Goal: Task Accomplishment & Management: Complete application form

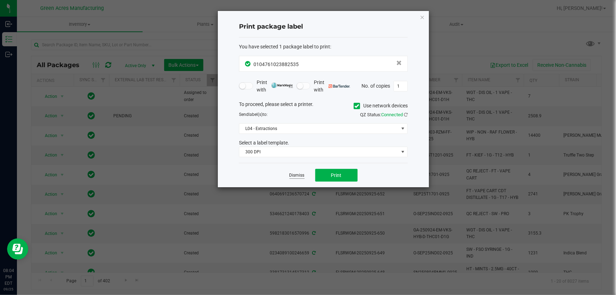
click at [298, 174] on link "Dismiss" at bounding box center [297, 175] width 15 height 6
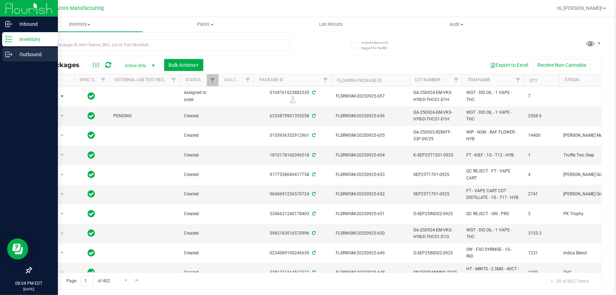
click at [22, 54] on p "Outbound" at bounding box center [33, 54] width 42 height 8
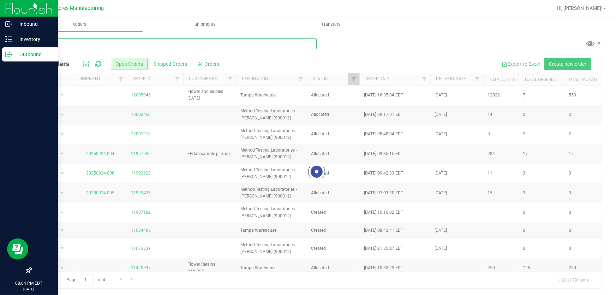
click at [162, 43] on input "text" at bounding box center [174, 43] width 286 height 11
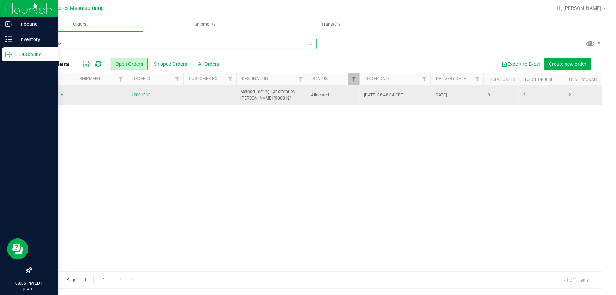
type input "12001918"
click at [57, 99] on span "Action" at bounding box center [47, 95] width 19 height 10
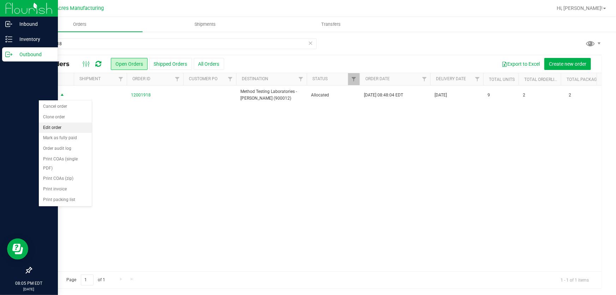
click at [69, 127] on li "Edit order" at bounding box center [65, 128] width 53 height 11
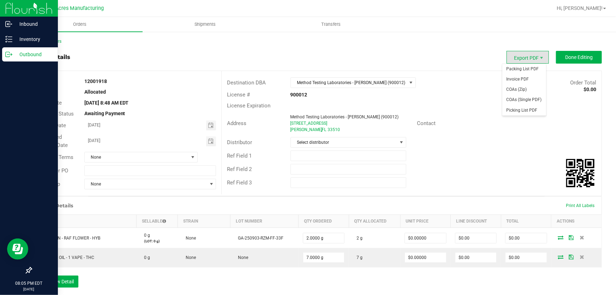
click at [524, 55] on span "Export PDF" at bounding box center [528, 57] width 42 height 13
click at [524, 66] on span "Packing List PDF" at bounding box center [525, 69] width 44 height 10
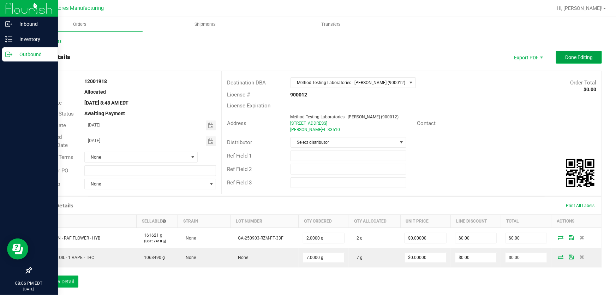
click at [567, 53] on button "Done Editing" at bounding box center [579, 57] width 46 height 13
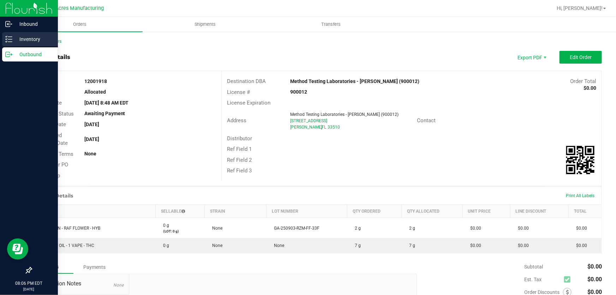
click at [12, 41] on icon at bounding box center [8, 39] width 7 height 7
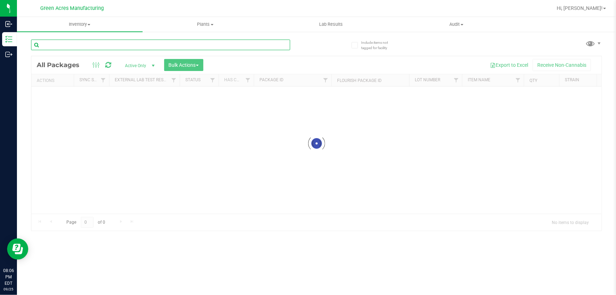
click at [168, 46] on input "text" at bounding box center [160, 45] width 259 height 11
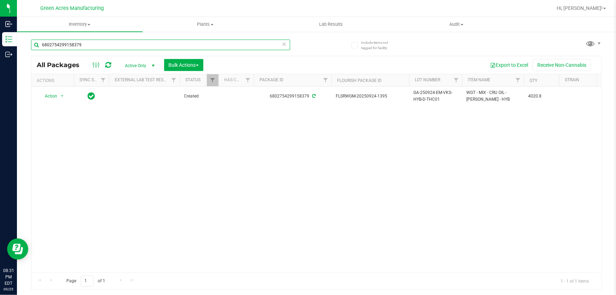
type input "6802754299158379"
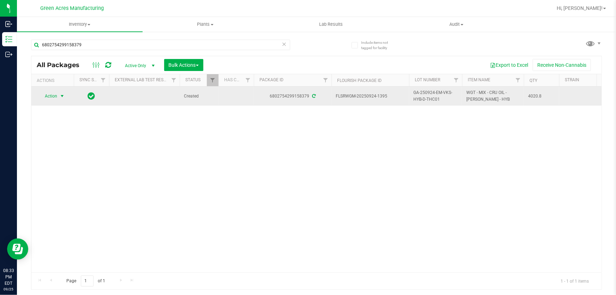
click at [56, 93] on span "Action" at bounding box center [47, 96] width 19 height 10
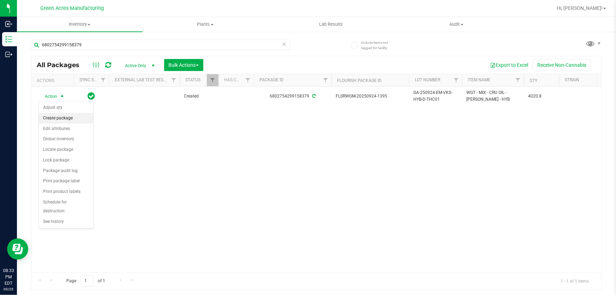
click at [63, 117] on li "Create package" at bounding box center [66, 118] width 54 height 11
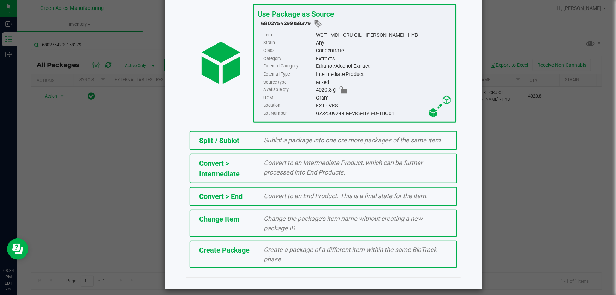
scroll to position [48, 0]
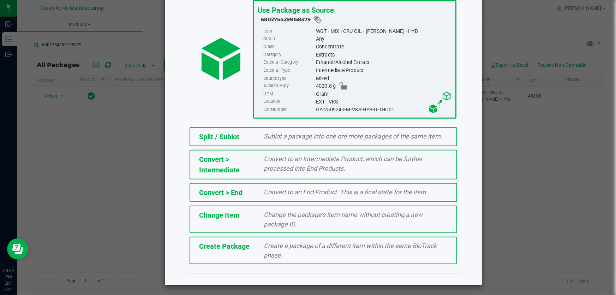
click at [320, 248] on span "Create a package of a different item within the same BioTrack phase." at bounding box center [350, 250] width 173 height 17
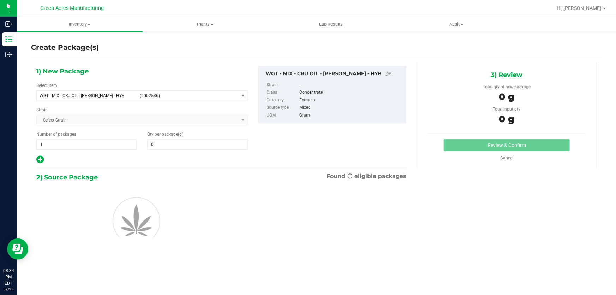
type input "0.0000"
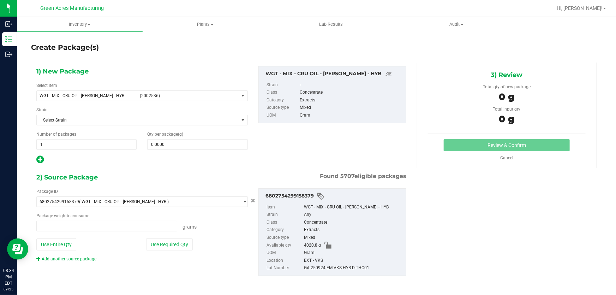
type input "0.0000 g"
click at [225, 147] on span at bounding box center [197, 144] width 100 height 11
type input "0.0000"
click at [239, 97] on span "select" at bounding box center [243, 96] width 9 height 10
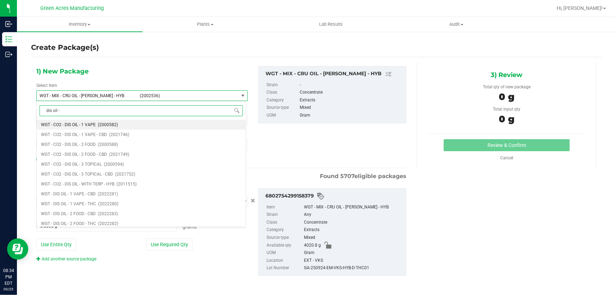
type input "dis oil - 2"
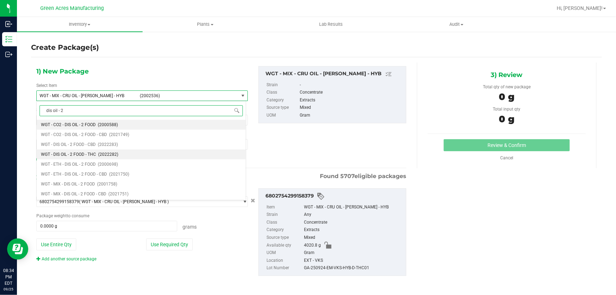
click at [67, 155] on span "WGT - DIS OIL - 2 FOOD - THC" at bounding box center [68, 154] width 55 height 5
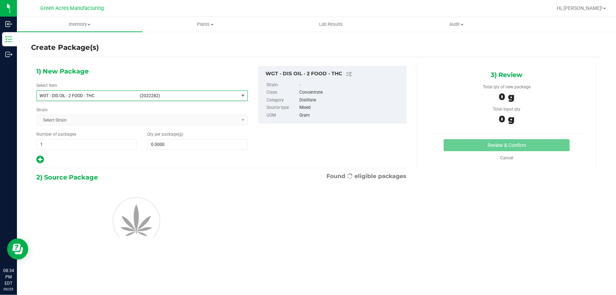
type input "0.0000"
click at [229, 144] on span at bounding box center [197, 144] width 100 height 11
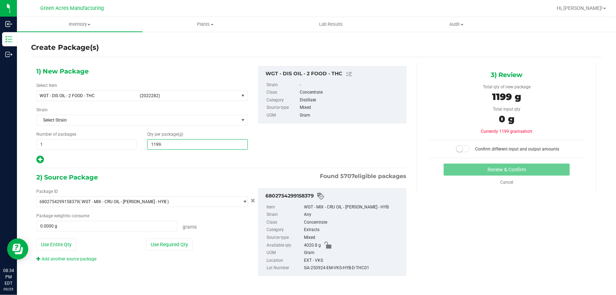
type input "1199.4"
type input "1,199.4000"
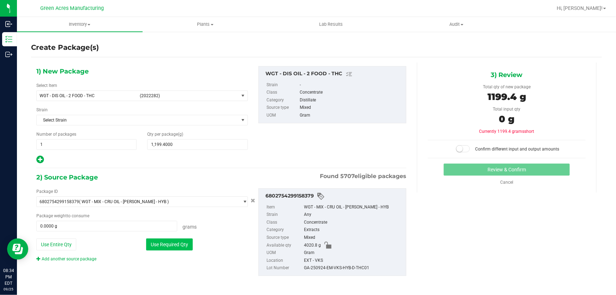
click at [182, 243] on button "Use Required Qty" at bounding box center [169, 244] width 47 height 12
type input "1199.4000 g"
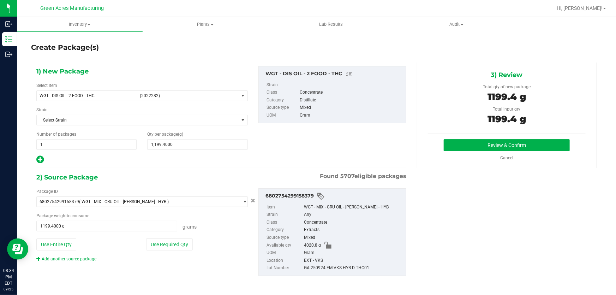
click at [511, 151] on div "Review & Confirm Cancel" at bounding box center [507, 150] width 158 height 22
click at [511, 147] on button "Review & Confirm" at bounding box center [507, 145] width 126 height 12
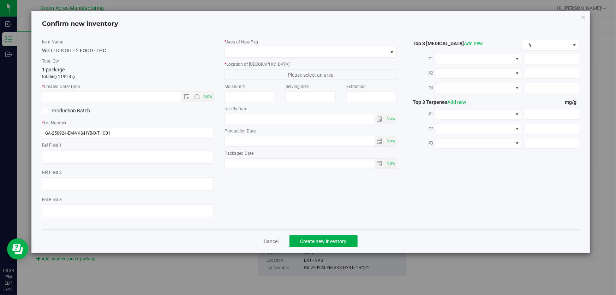
type textarea "[PERSON_NAME]"
click at [138, 132] on input "GA-250924-EM-VKS-HYB-D-THC01" at bounding box center [128, 133] width 172 height 11
type input "GA-250924-EM-VKS-HYB-D-THC01-D2A"
click at [211, 96] on span "Now" at bounding box center [208, 96] width 12 height 10
type input "[DATE] 8:34 PM"
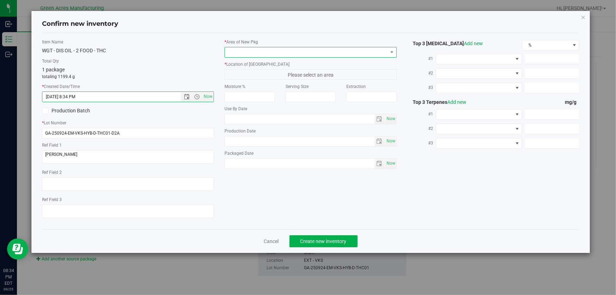
click at [275, 49] on span at bounding box center [306, 52] width 162 height 10
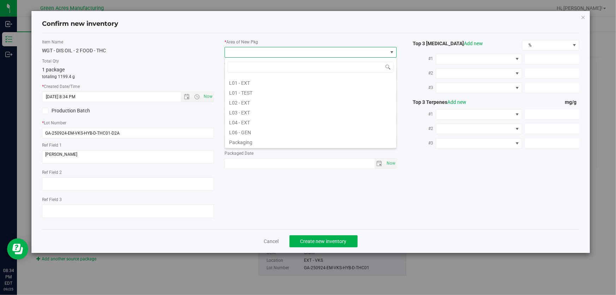
scroll to position [128, 0]
click at [280, 108] on li "L03 - EXT" at bounding box center [311, 111] width 172 height 10
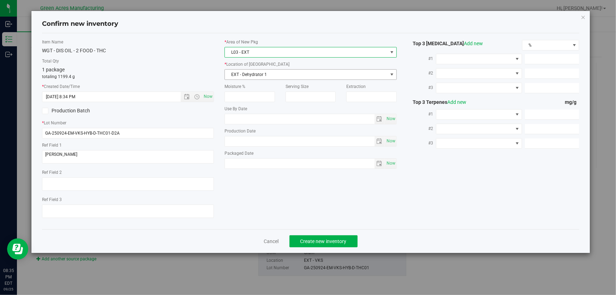
click at [274, 75] on span "EXT - Dehydrator 1" at bounding box center [306, 75] width 162 height 10
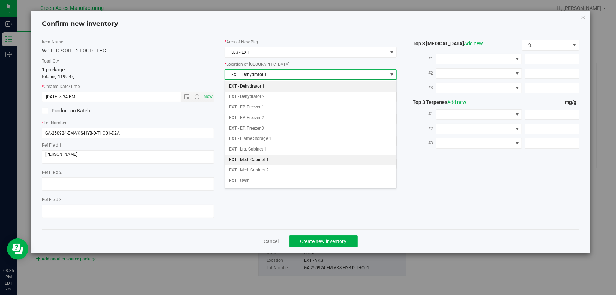
click at [275, 157] on li "EXT - Med. Cabinet 1" at bounding box center [311, 160] width 172 height 11
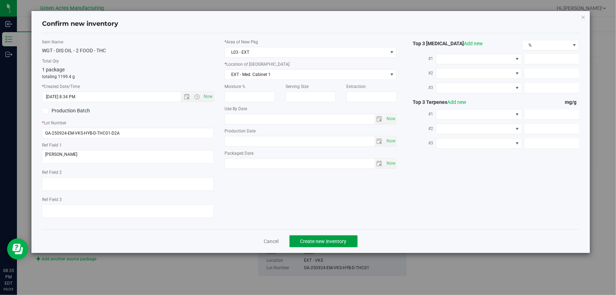
click at [329, 243] on span "Create new inventory" at bounding box center [324, 241] width 46 height 6
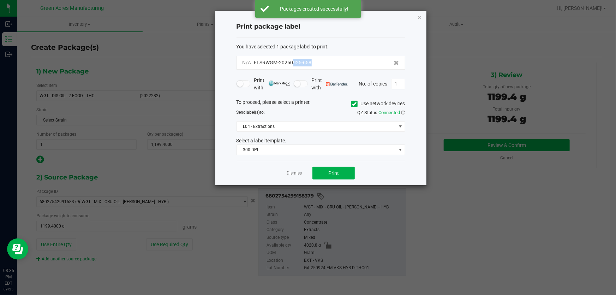
drag, startPoint x: 320, startPoint y: 64, endPoint x: 293, endPoint y: 68, distance: 27.5
click at [293, 68] on div "N/A FLSRWGM-20250925-658" at bounding box center [321, 63] width 169 height 14
copy span "925-658"
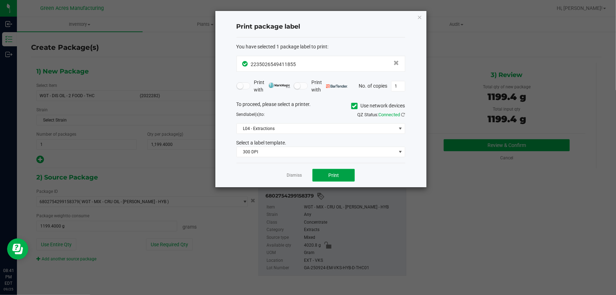
click at [326, 178] on button "Print" at bounding box center [334, 175] width 42 height 13
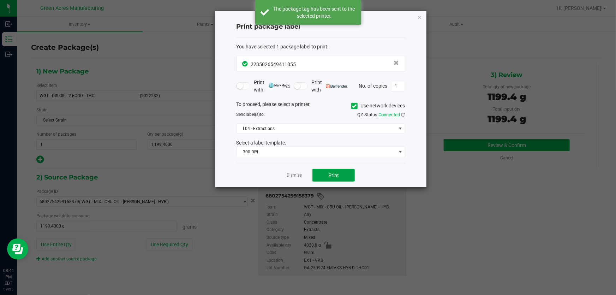
click at [326, 179] on button "Print" at bounding box center [334, 175] width 42 height 13
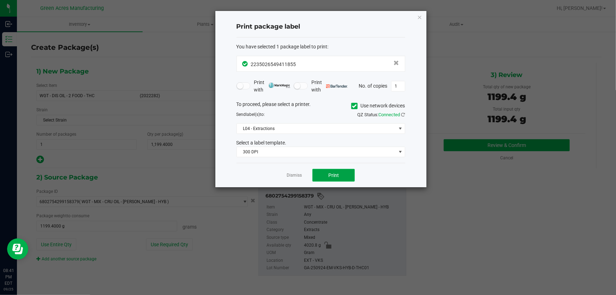
click at [325, 178] on button "Print" at bounding box center [334, 175] width 42 height 13
